Goal: Task Accomplishment & Management: Manage account settings

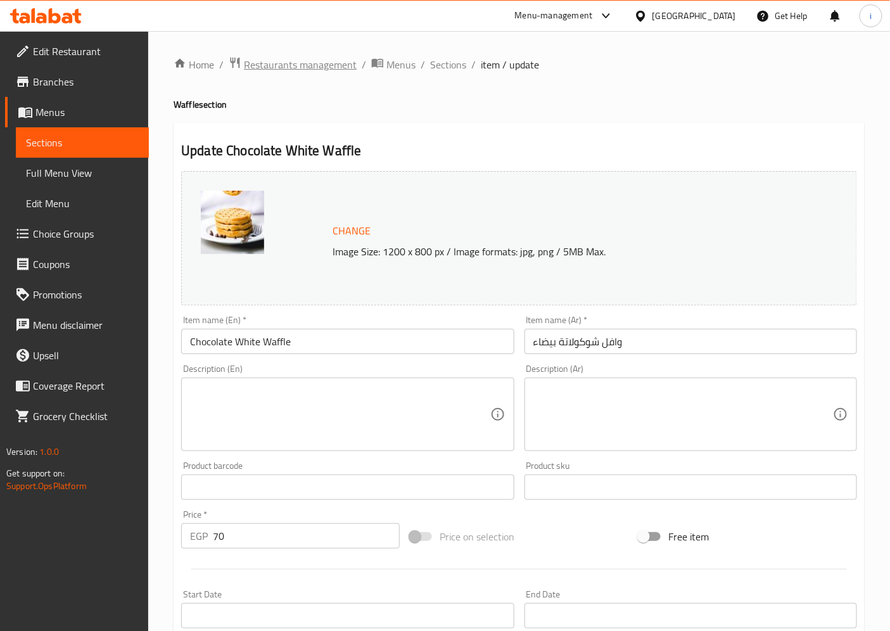
click at [274, 59] on span "Restaurants management" at bounding box center [300, 64] width 113 height 15
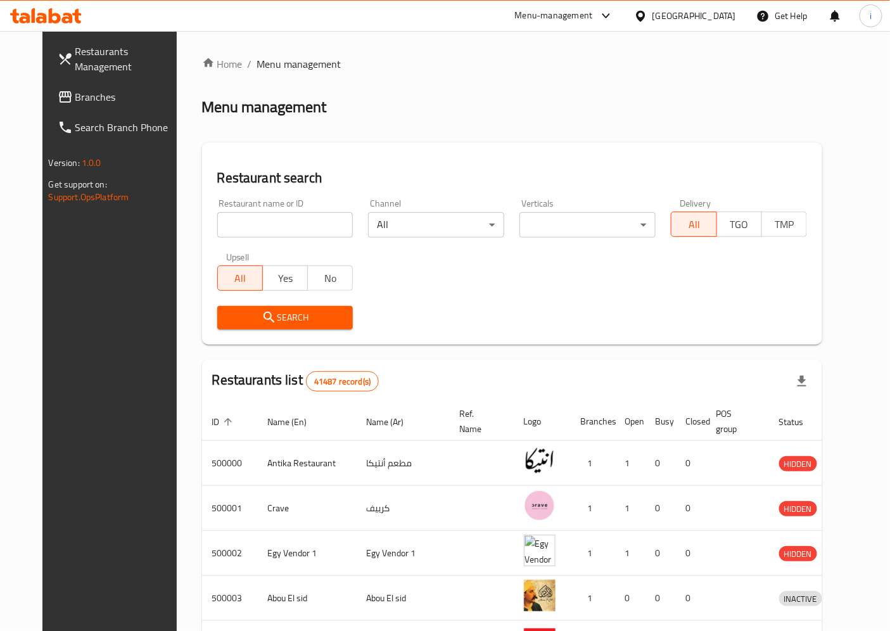
click at [75, 105] on span "Branches" at bounding box center [128, 96] width 106 height 15
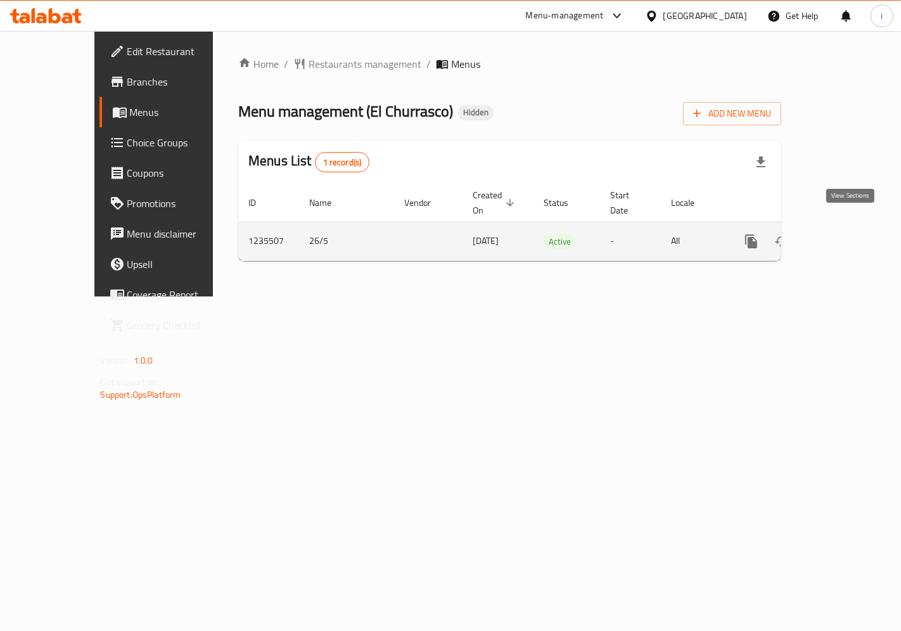
click at [841, 228] on link "enhanced table" at bounding box center [842, 241] width 30 height 30
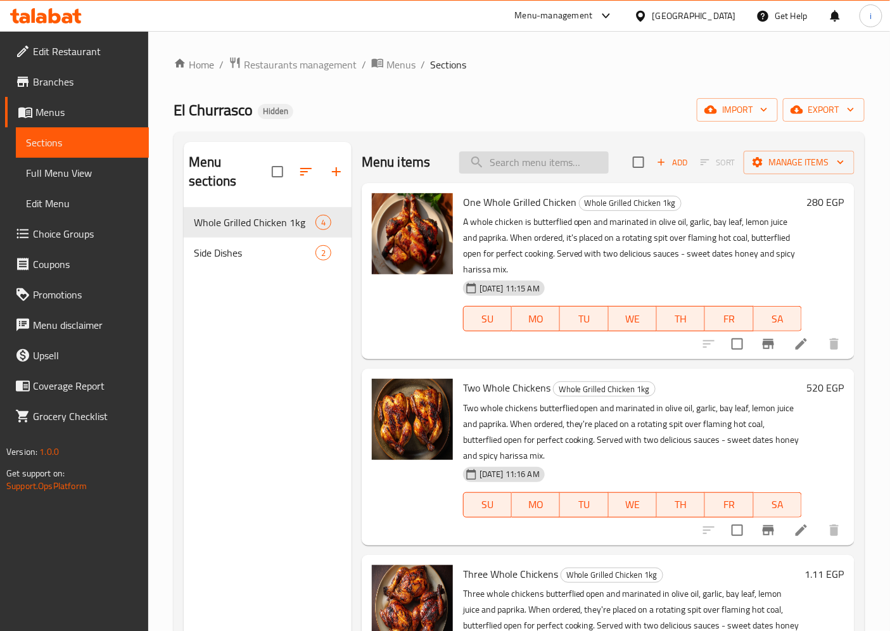
click at [504, 165] on input "search" at bounding box center [533, 162] width 149 height 22
paste input "Three Whole Chickens"
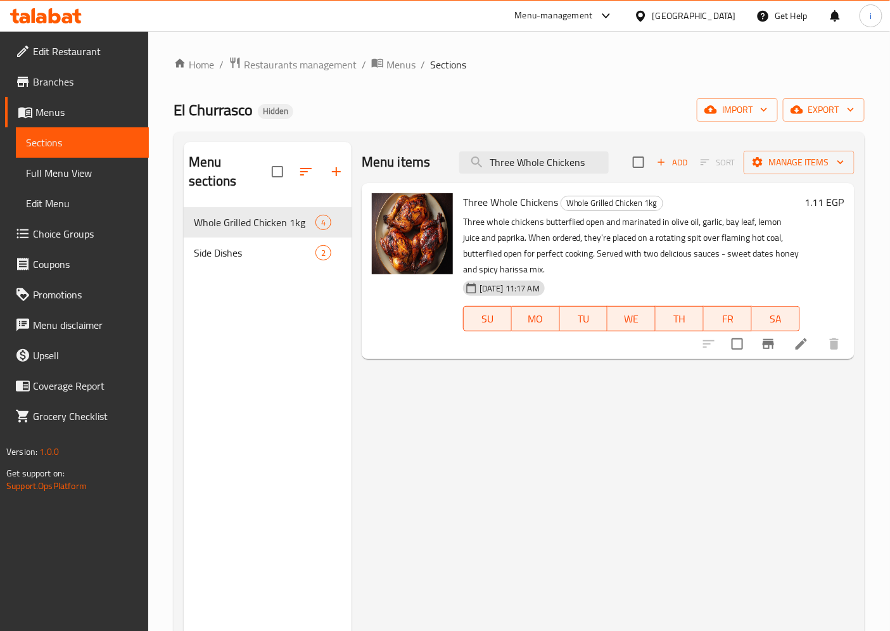
type input "Three Whole Chickens"
click at [826, 206] on h6 "1.11 EGP" at bounding box center [824, 202] width 39 height 18
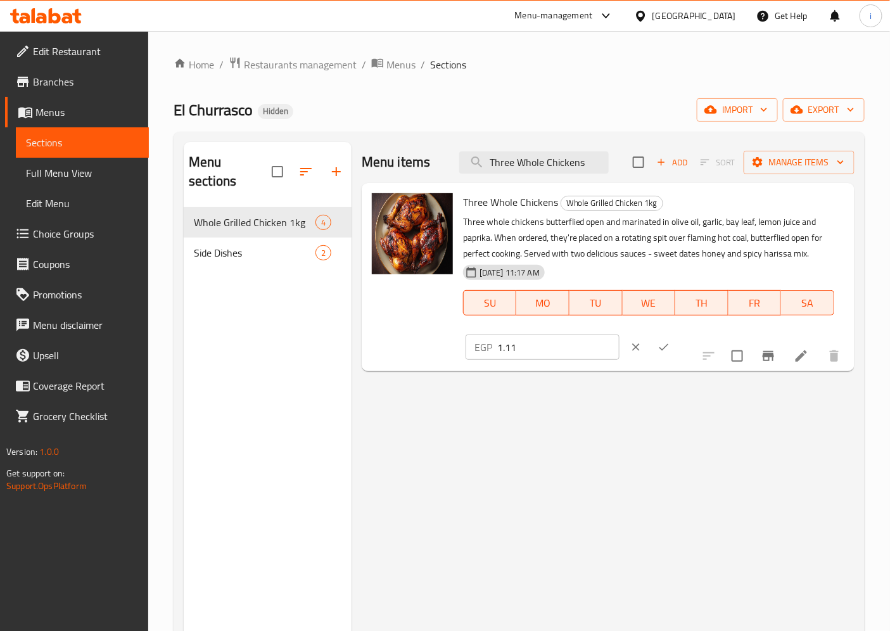
click at [670, 341] on icon "ok" at bounding box center [664, 347] width 13 height 13
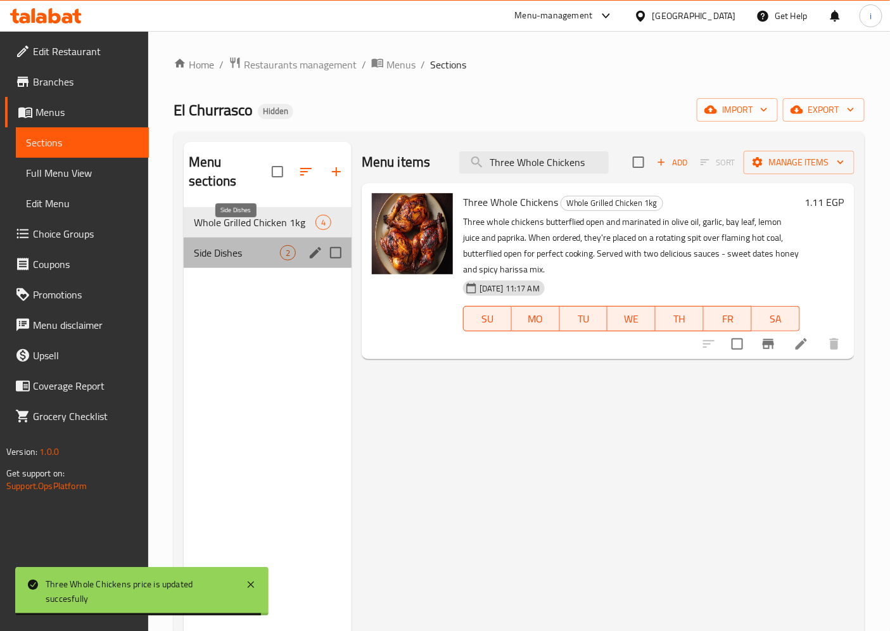
click at [238, 245] on span "Side Dishes" at bounding box center [237, 252] width 86 height 15
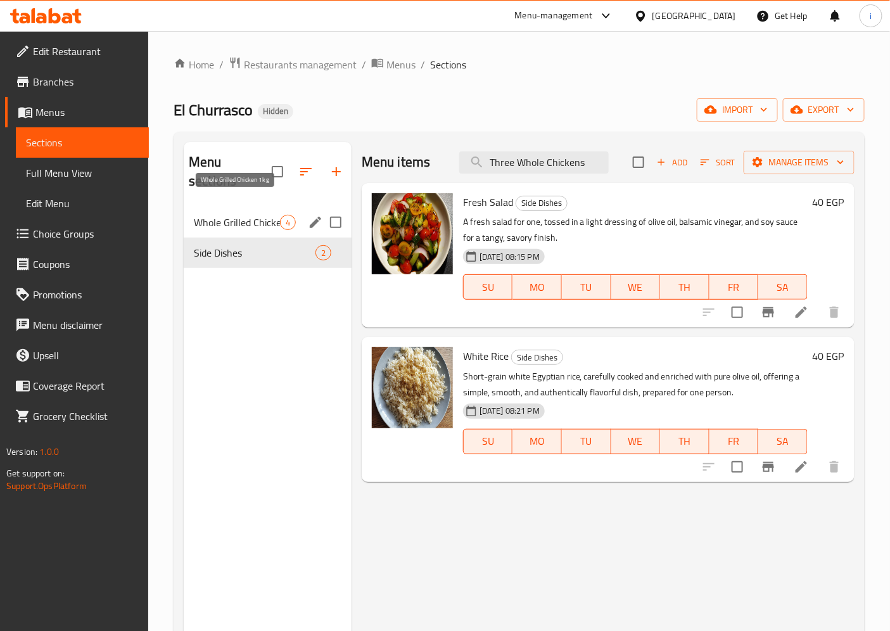
click at [246, 215] on span "Whole Grilled Chicken 1kg" at bounding box center [237, 222] width 86 height 15
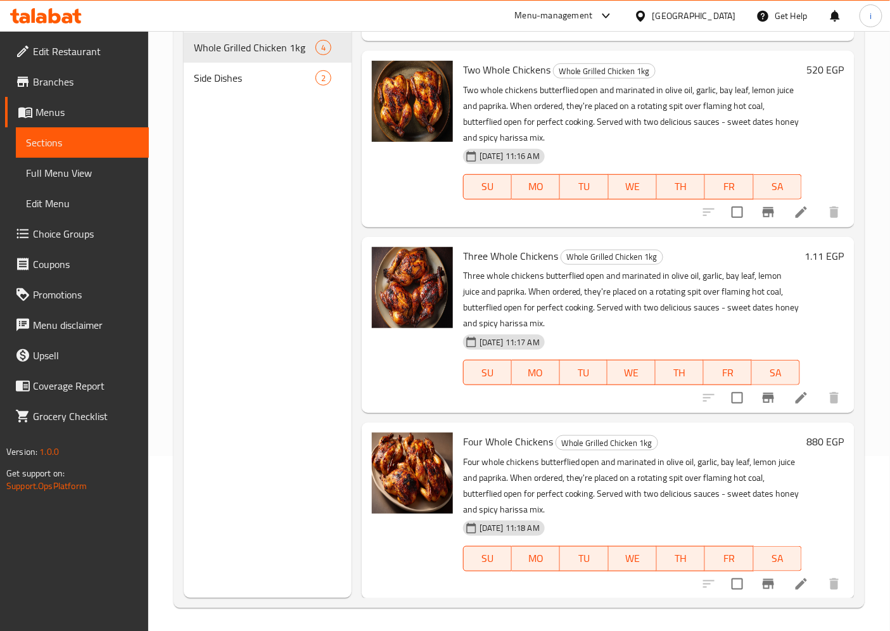
scroll to position [177, 0]
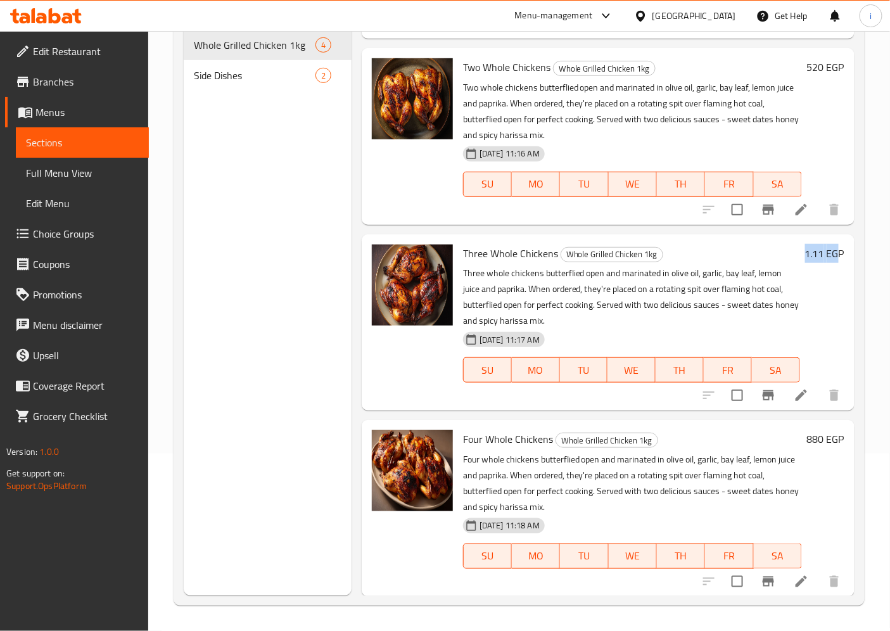
drag, startPoint x: 795, startPoint y: 251, endPoint x: 829, endPoint y: 254, distance: 33.7
click at [829, 254] on h6 "1.11 EGP" at bounding box center [824, 254] width 39 height 18
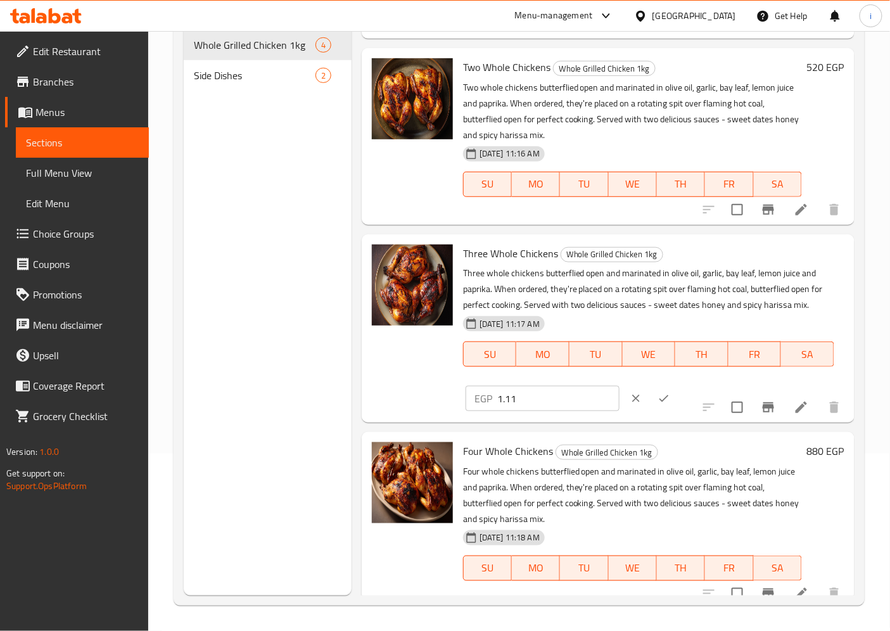
click at [765, 249] on h6 "Three Whole Chickens Whole Grilled Chicken 1kg" at bounding box center [648, 254] width 371 height 18
click at [185, 350] on div "Menu sections Whole Grilled Chicken 1kg 4 Side Dishes 2" at bounding box center [268, 280] width 168 height 631
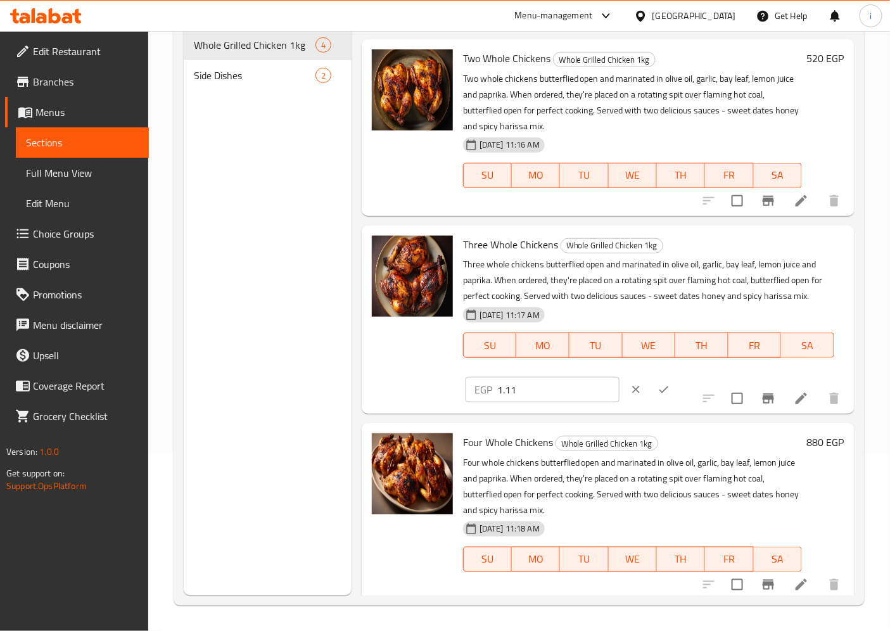
scroll to position [155, 0]
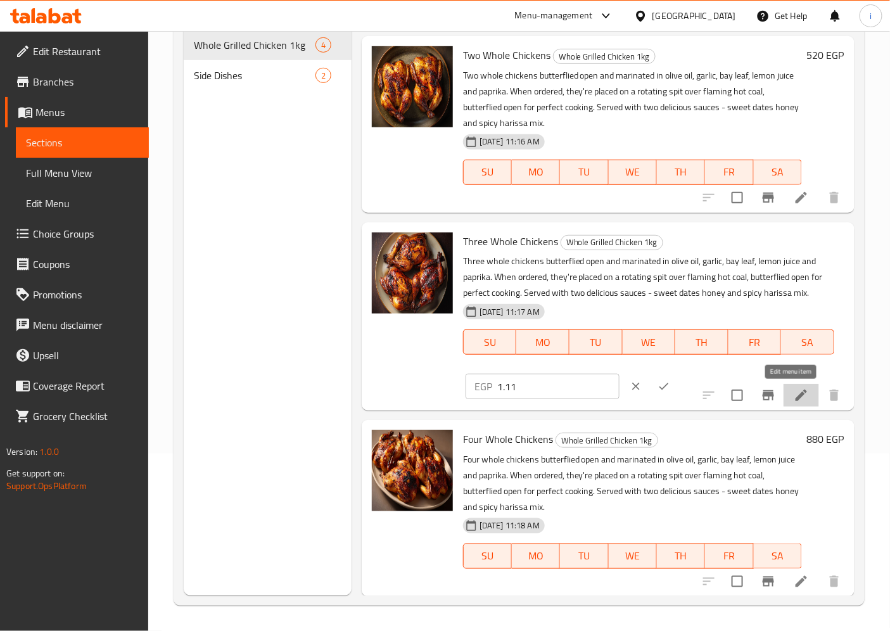
click at [794, 393] on icon at bounding box center [801, 395] width 15 height 15
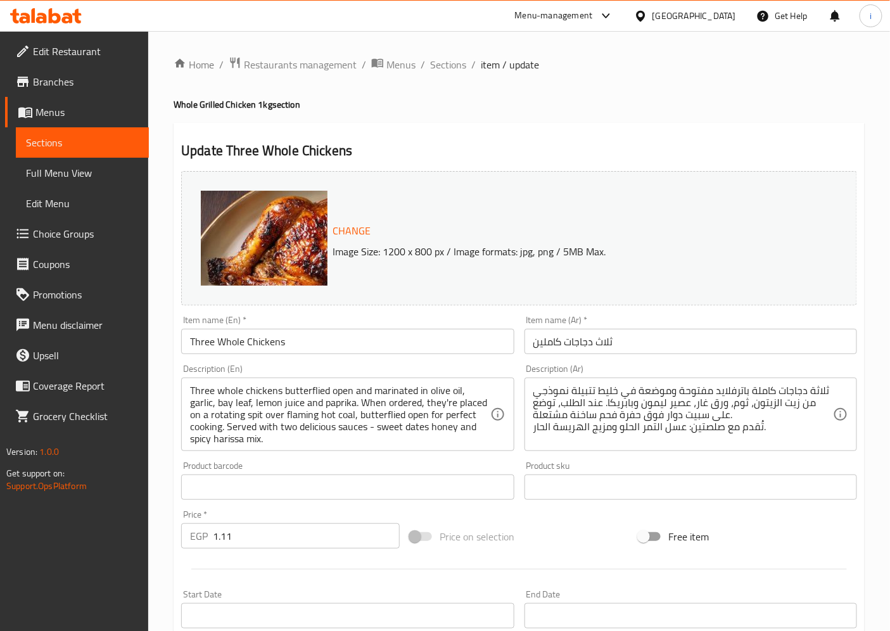
click at [74, 132] on link "Sections" at bounding box center [82, 142] width 133 height 30
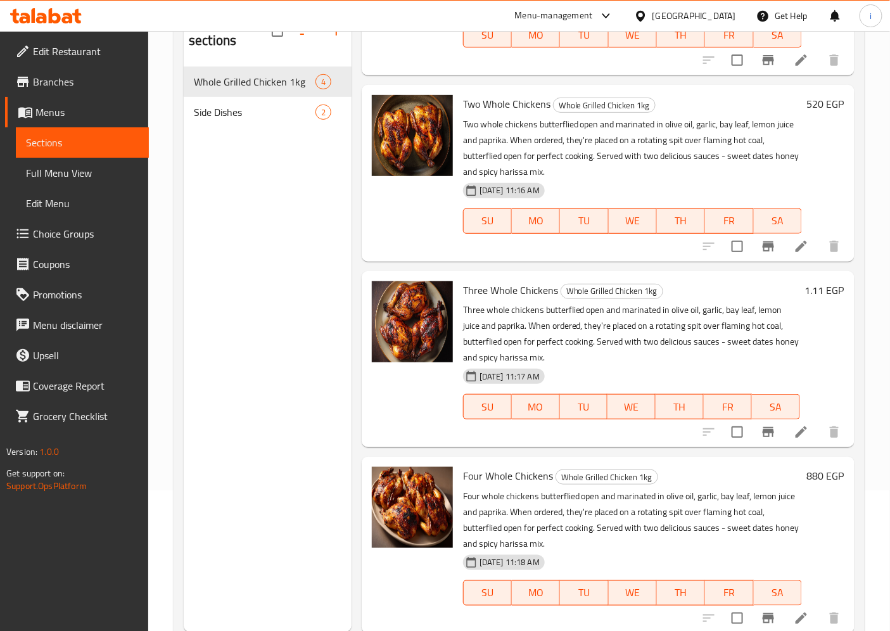
scroll to position [177, 0]
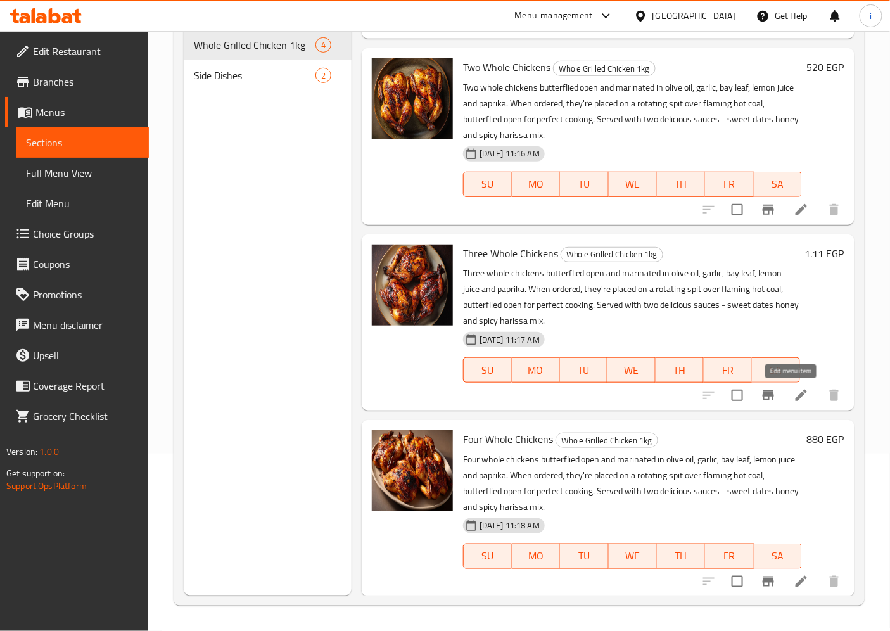
click at [796, 396] on icon at bounding box center [801, 395] width 11 height 11
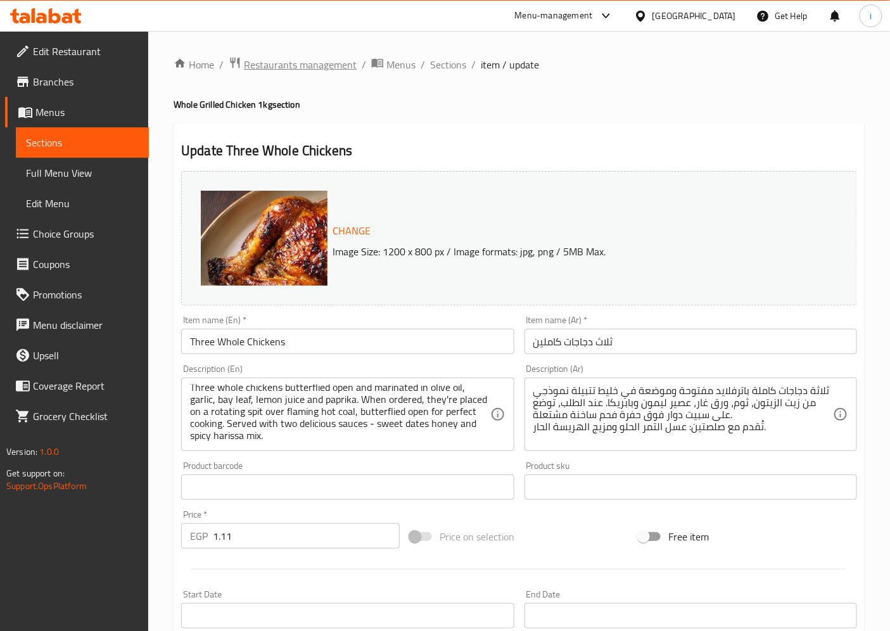
click at [281, 66] on span "Restaurants management" at bounding box center [300, 64] width 113 height 15
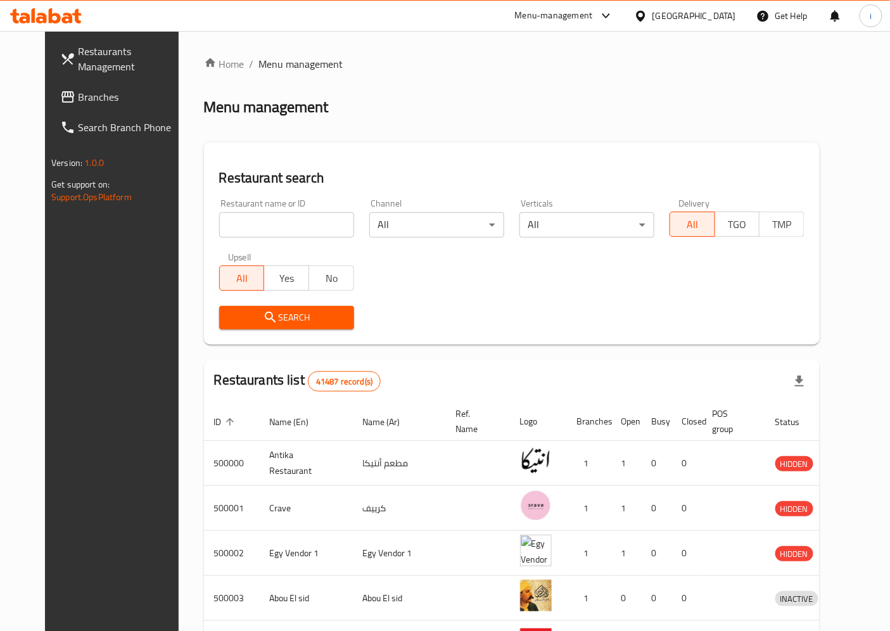
click at [84, 74] on span "Restaurants Management" at bounding box center [131, 59] width 106 height 30
